Goal: Book appointment/travel/reservation

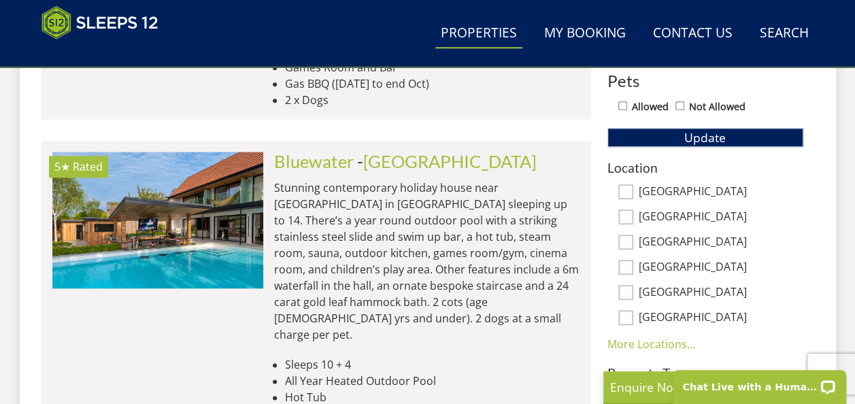
click at [627, 184] on input "[GEOGRAPHIC_DATA]" at bounding box center [626, 191] width 15 height 15
checkbox input "true"
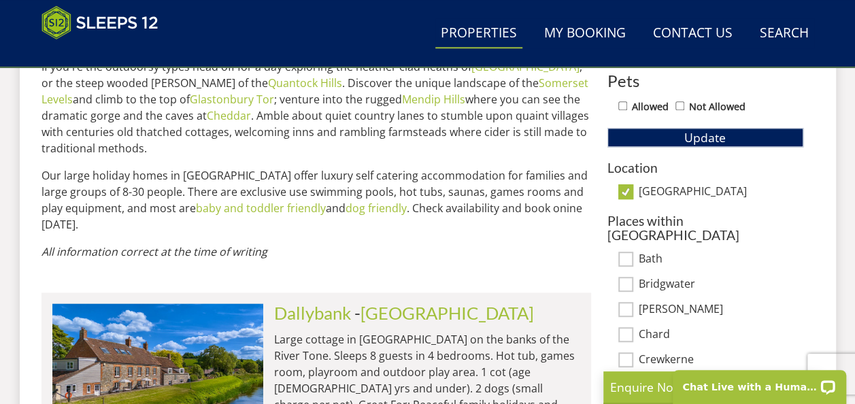
click at [621, 105] on input "Allowed" at bounding box center [623, 105] width 9 height 9
checkbox input "true"
click at [688, 129] on span "Update" at bounding box center [706, 137] width 42 height 16
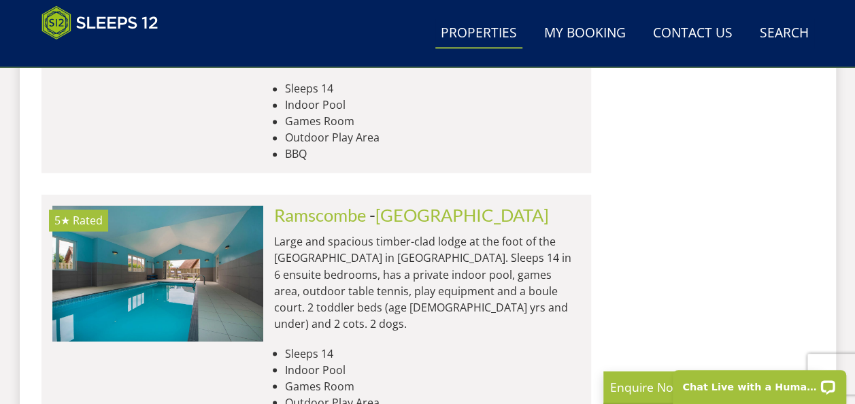
scroll to position [6125, 0]
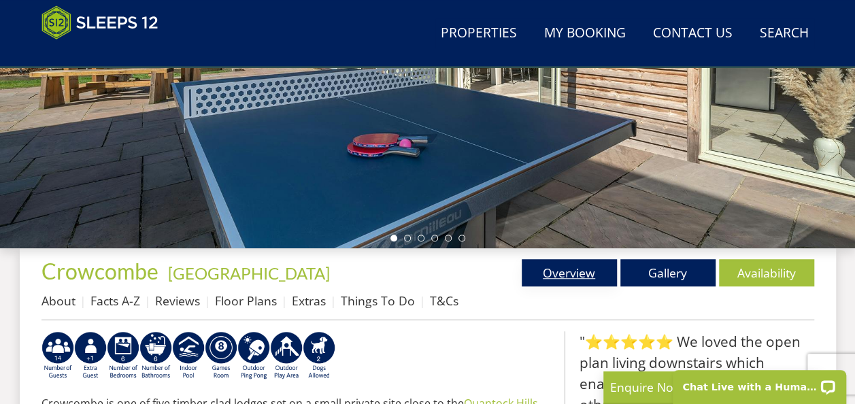
scroll to position [340, 0]
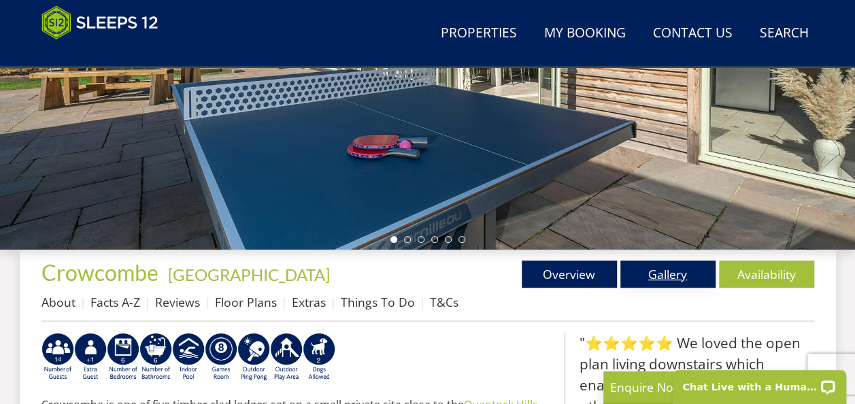
click at [647, 273] on link "Gallery" at bounding box center [668, 274] width 95 height 27
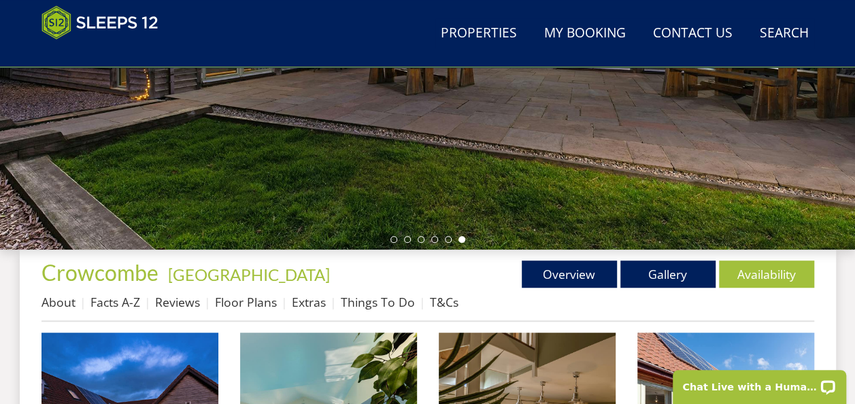
scroll to position [408, 0]
